Goal: Task Accomplishment & Management: Use online tool/utility

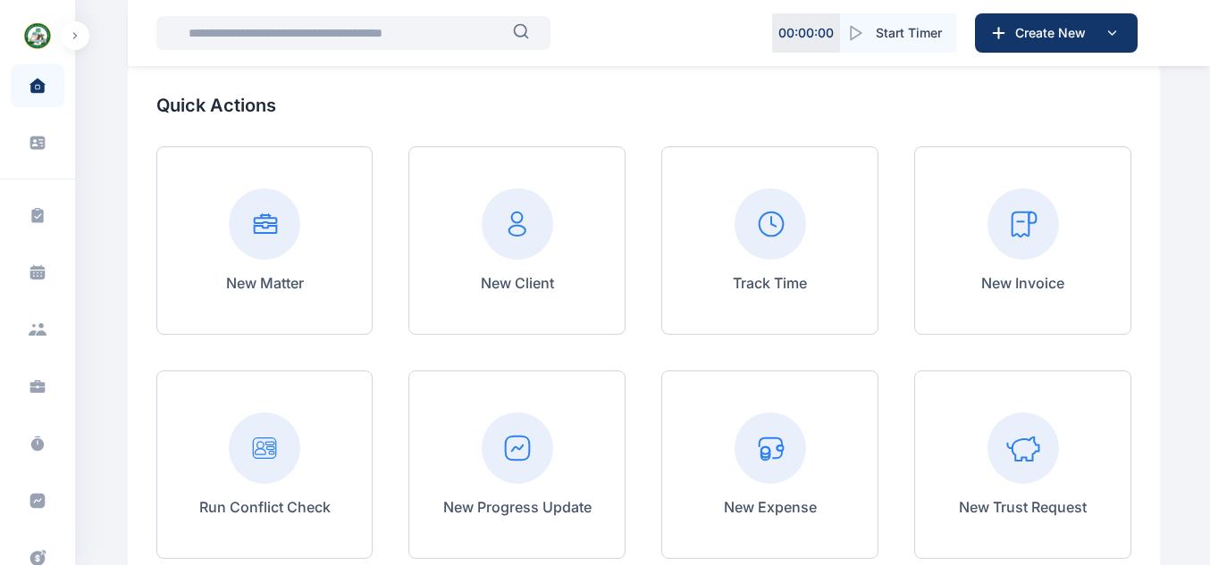
scroll to position [281, 0]
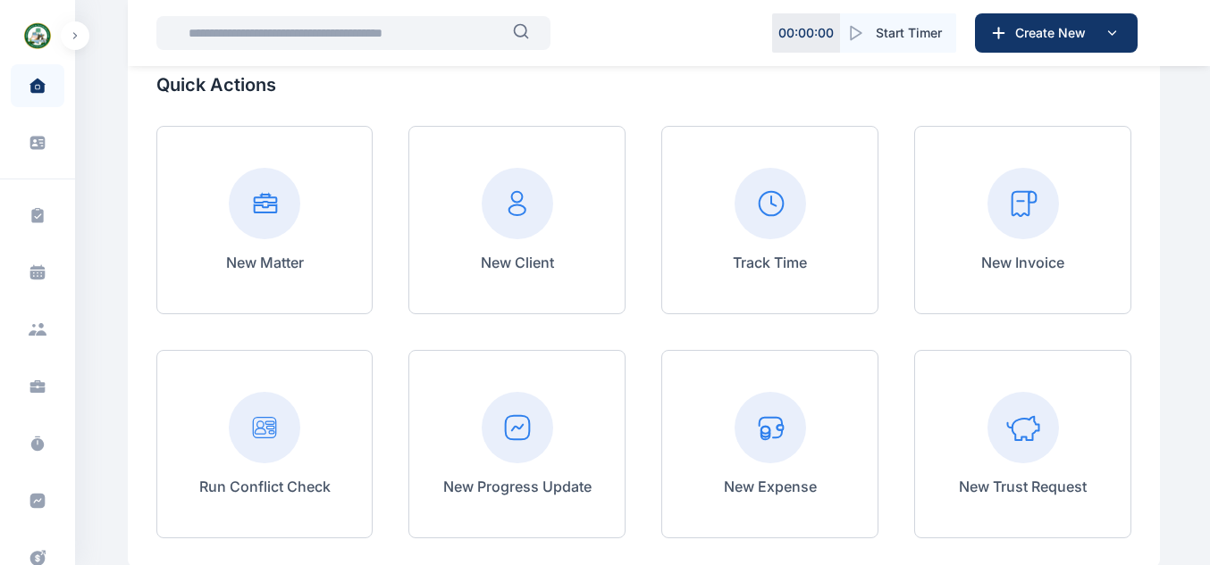
click at [299, 217] on icon at bounding box center [264, 203] width 71 height 71
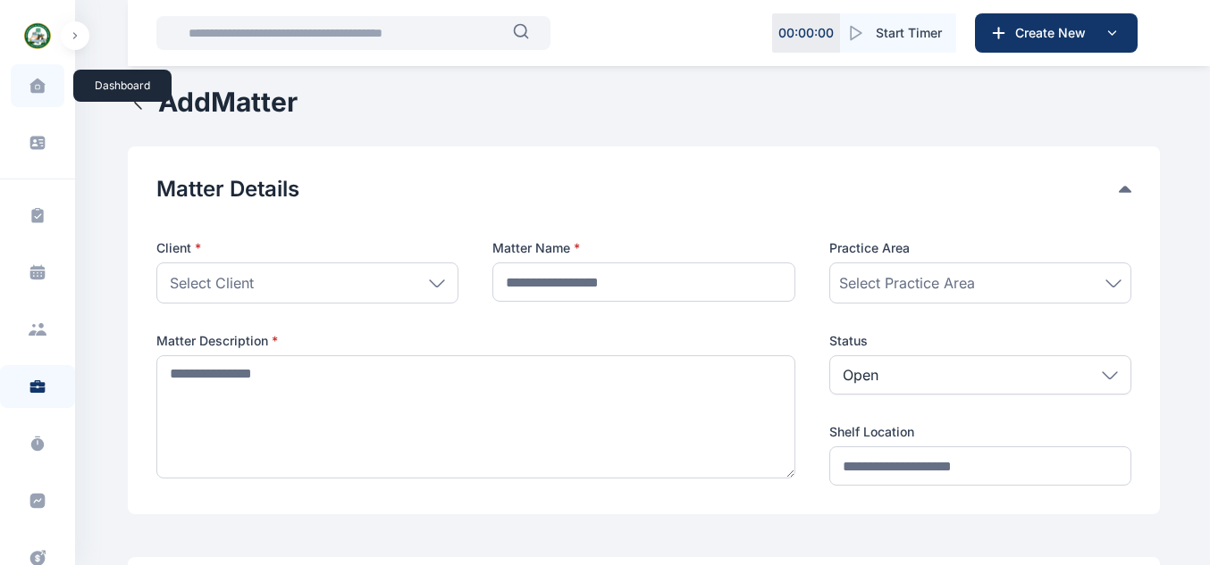
click at [41, 82] on icon at bounding box center [37, 86] width 16 height 16
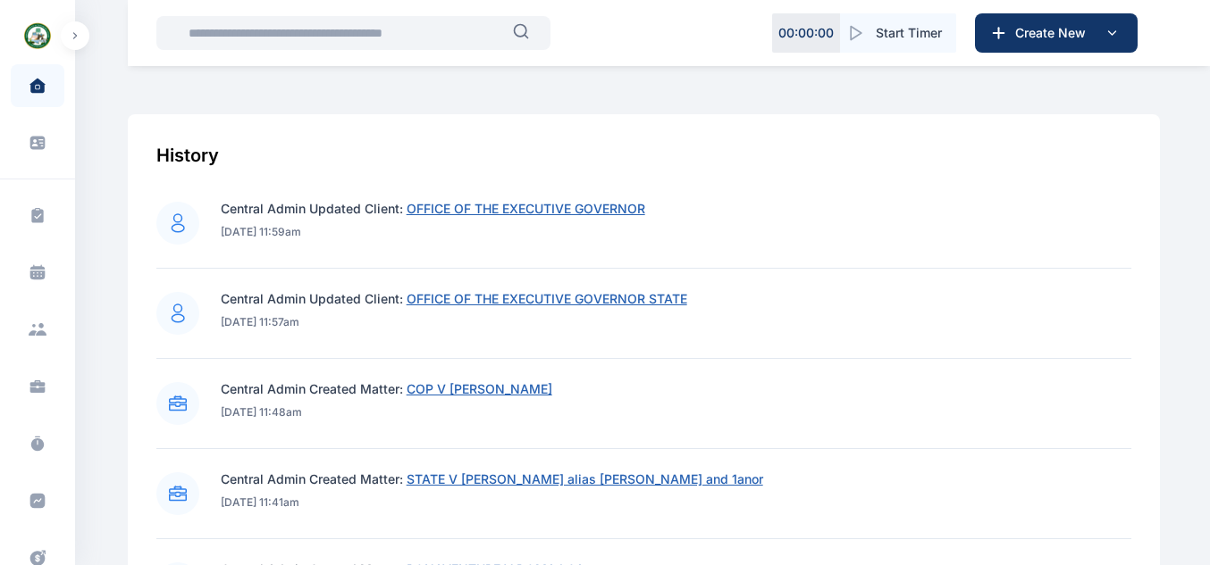
scroll to position [755, 0]
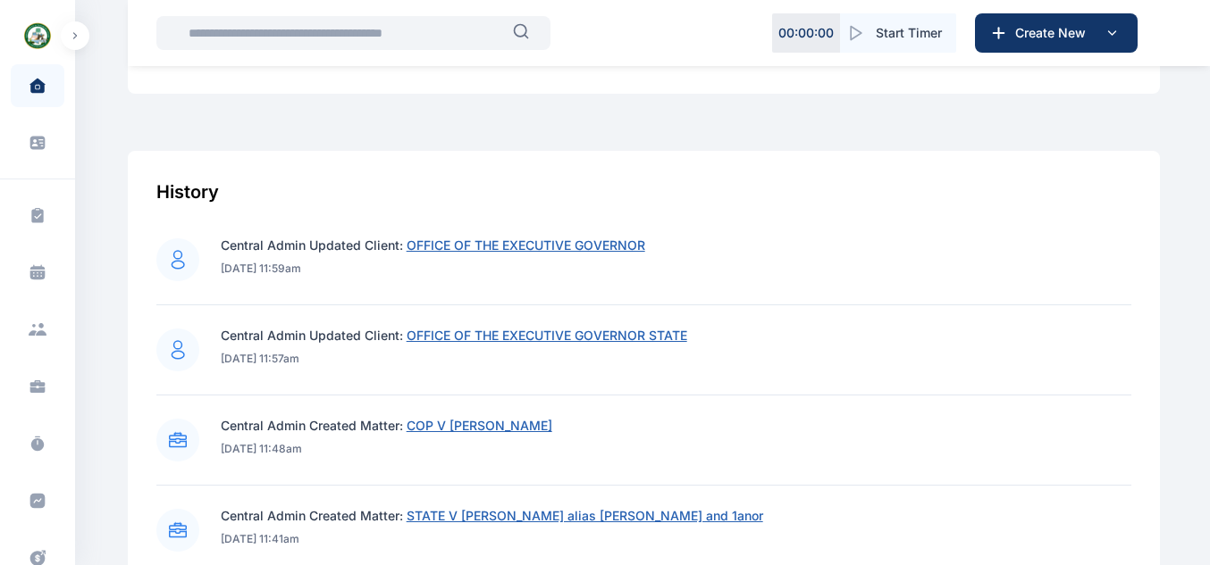
click at [476, 423] on span "COP V [PERSON_NAME]" at bounding box center [479, 425] width 146 height 15
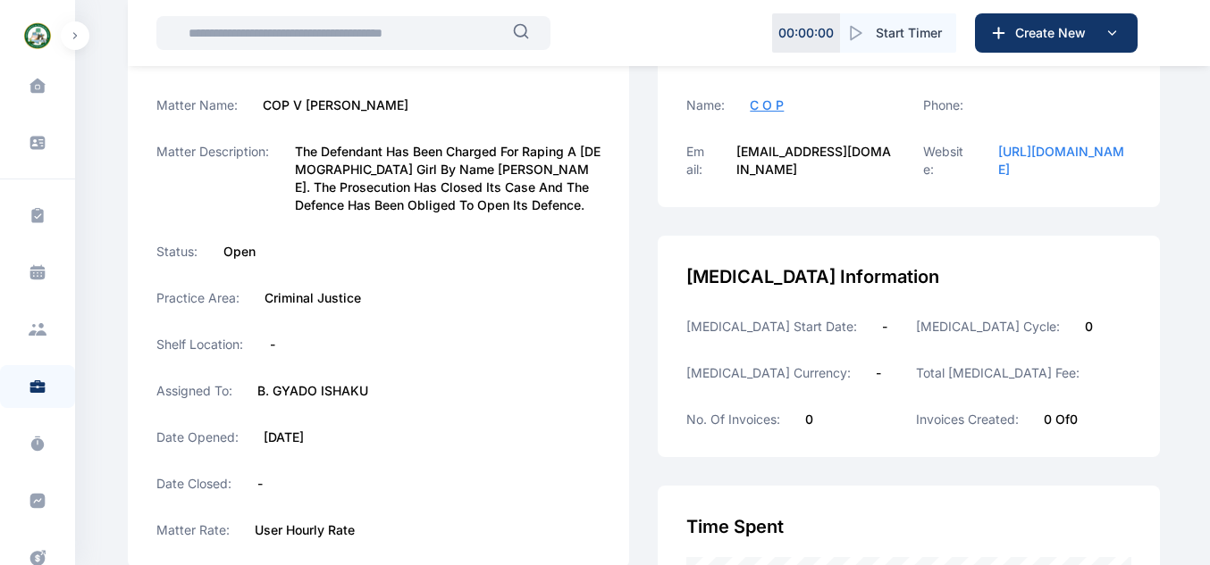
scroll to position [357, 0]
